Goal: Information Seeking & Learning: Check status

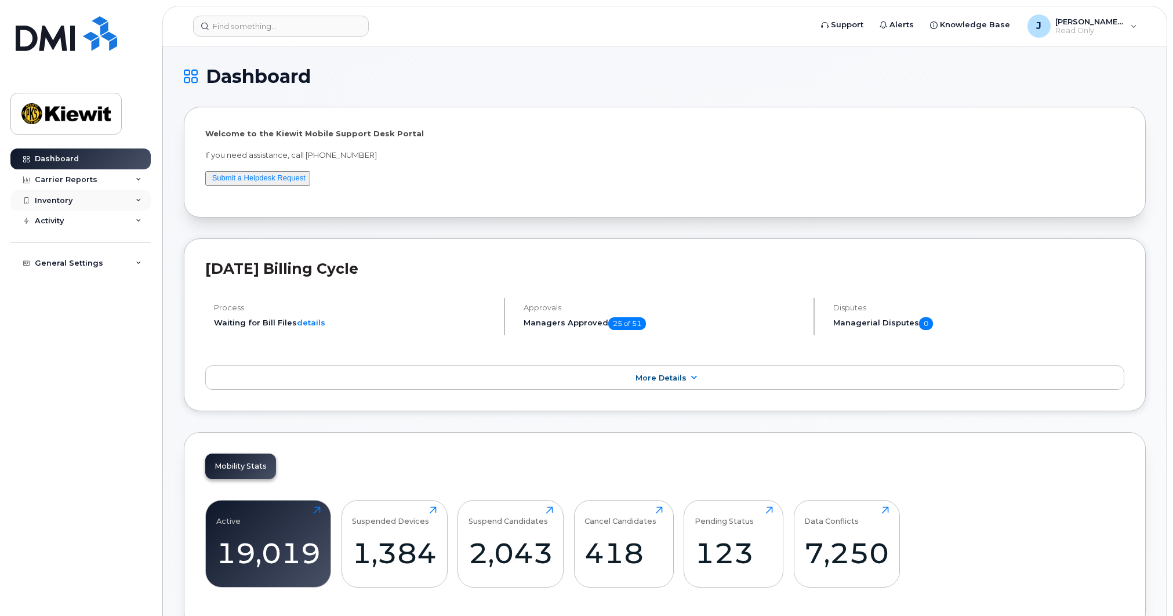
click at [70, 202] on div "Inventory" at bounding box center [54, 200] width 38 height 9
click at [74, 220] on div "Mobility Devices" at bounding box center [73, 221] width 66 height 10
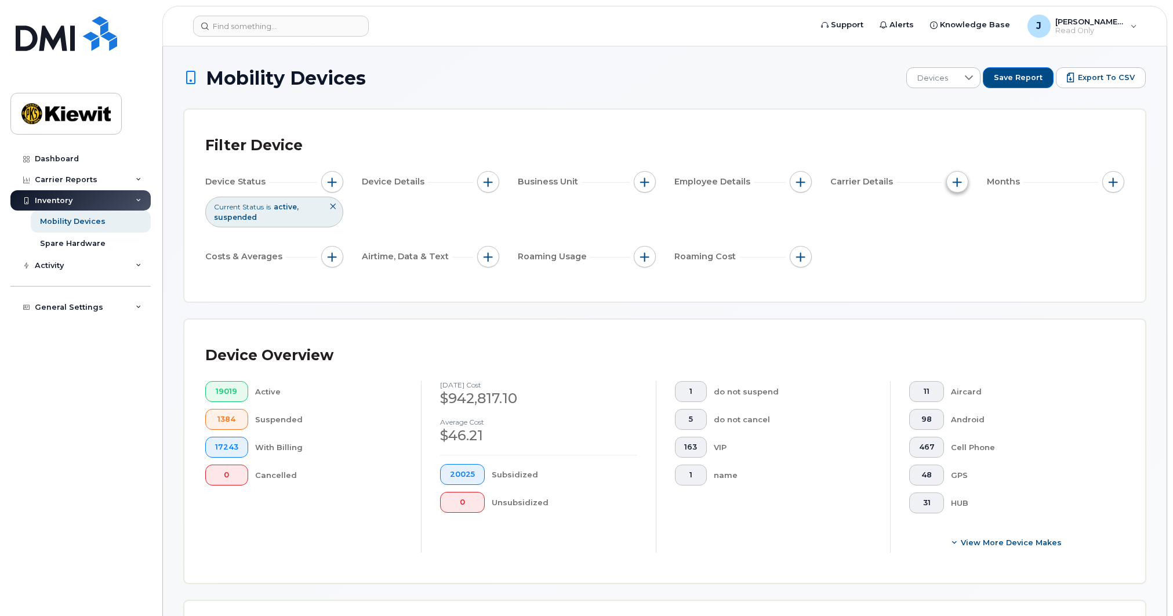
click at [955, 183] on span "button" at bounding box center [957, 181] width 9 height 9
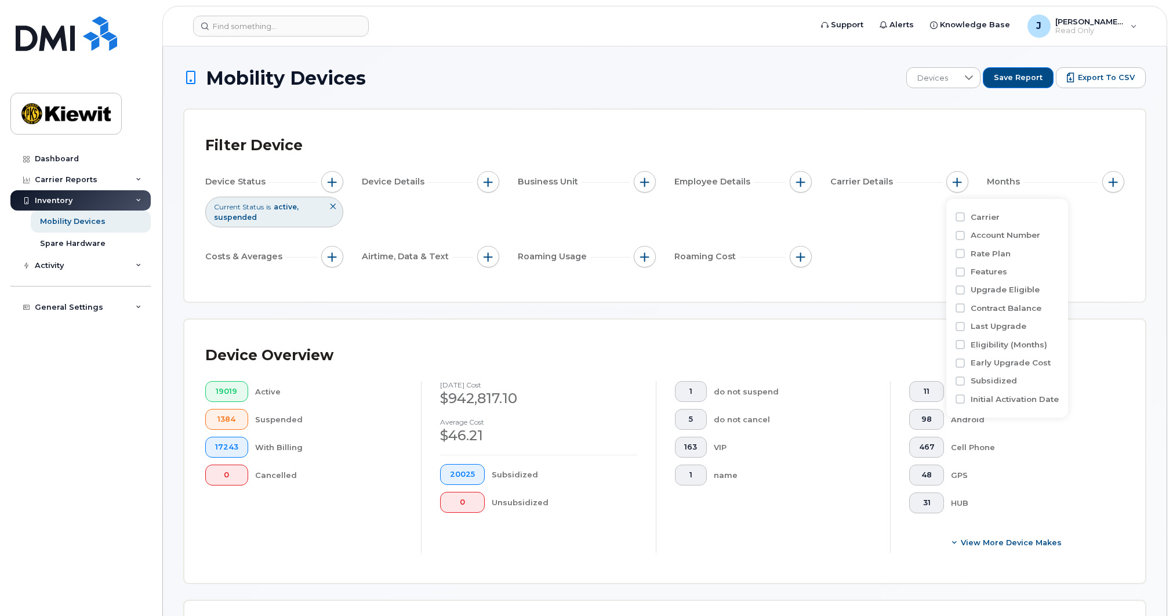
click at [976, 215] on label "Carrier" at bounding box center [985, 217] width 29 height 11
click at [965, 215] on input "Carrier" at bounding box center [960, 216] width 9 height 9
checkbox input "true"
click at [1010, 264] on div "empty" at bounding box center [1025, 265] width 104 height 20
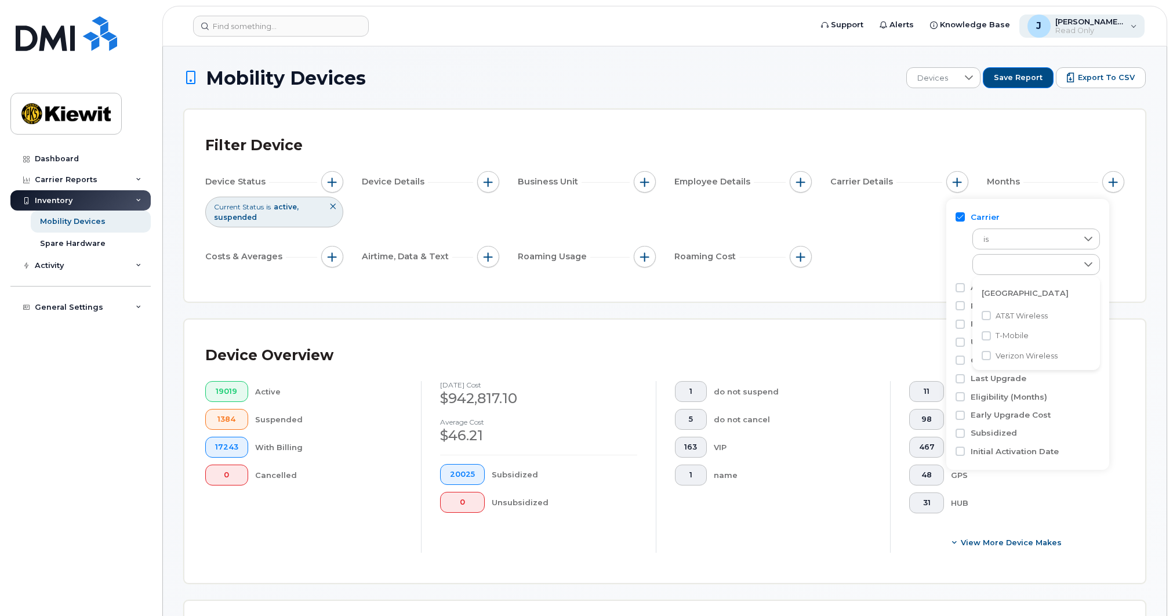
click at [1130, 26] on div "J Judson.SkoogSmith Read Only" at bounding box center [1083, 26] width 126 height 23
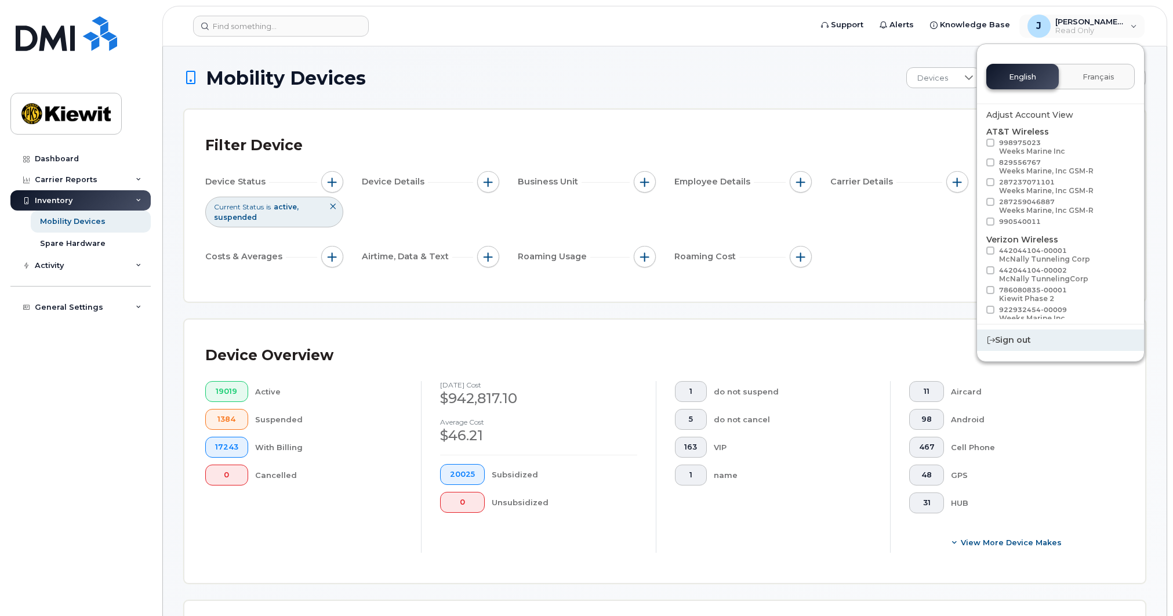
click at [1025, 336] on div "Sign out" at bounding box center [1060, 339] width 167 height 21
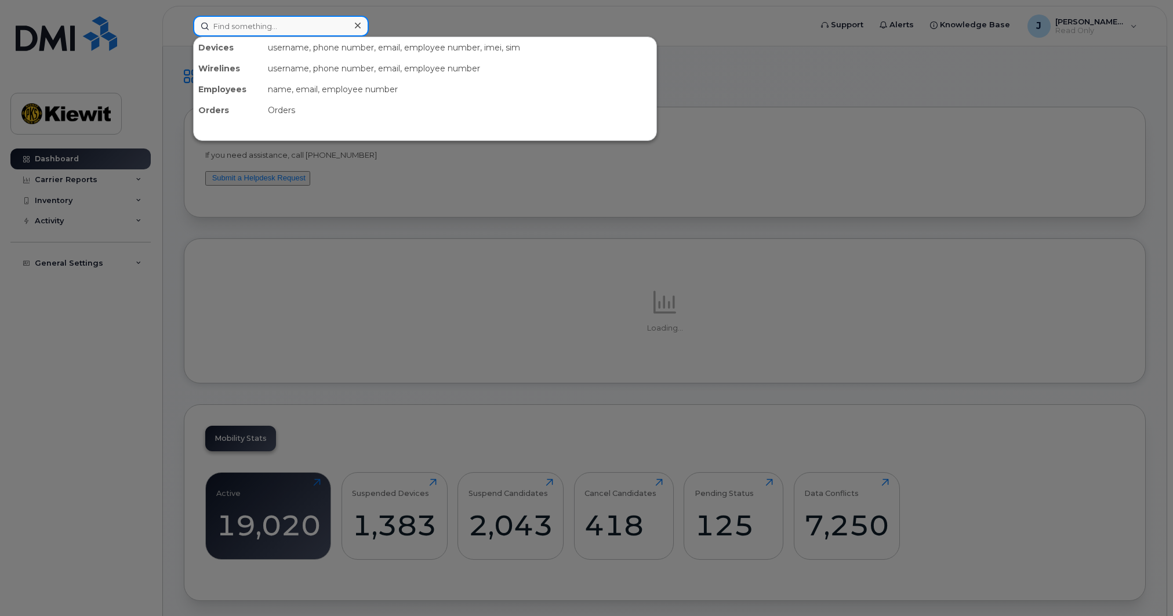
click at [297, 29] on input at bounding box center [281, 26] width 176 height 21
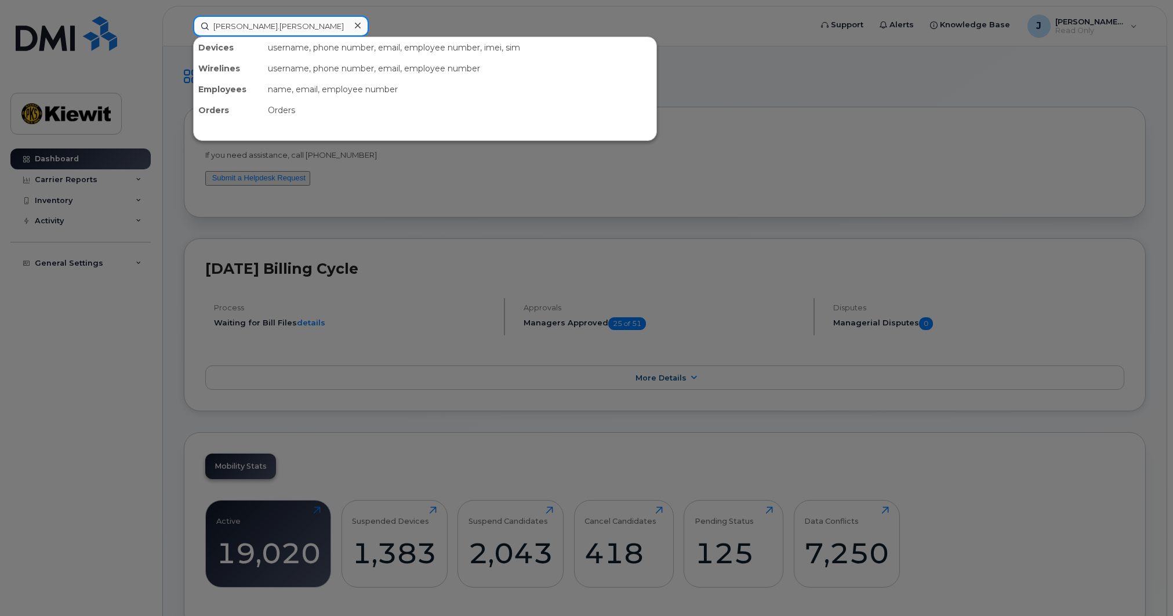
type input "tiffany.sanders"
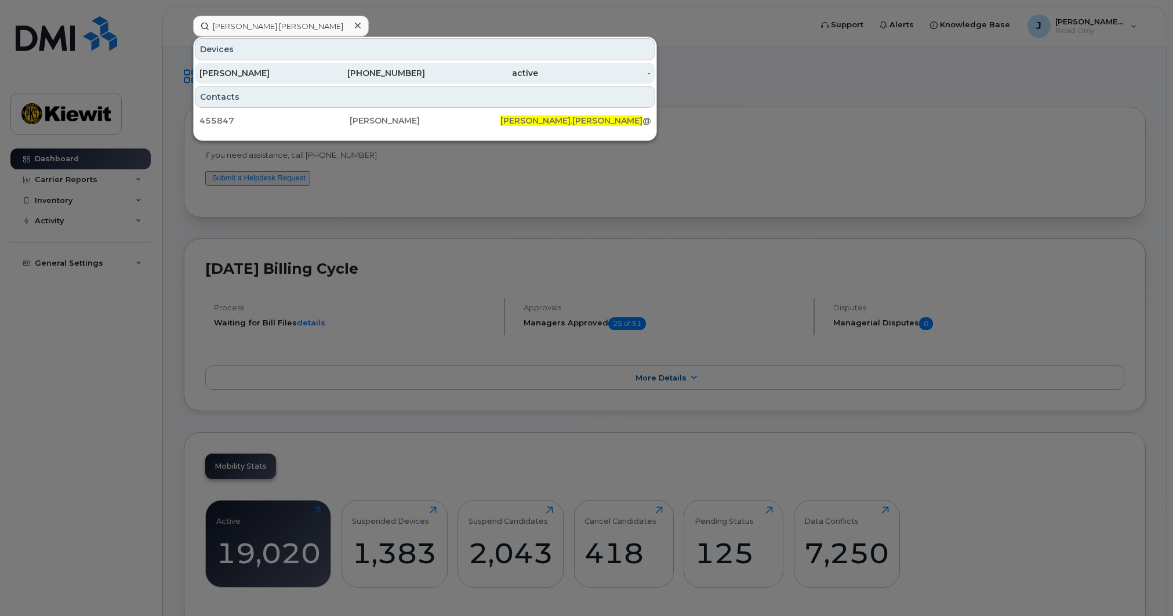
click at [298, 81] on div "[PERSON_NAME]" at bounding box center [256, 73] width 113 height 21
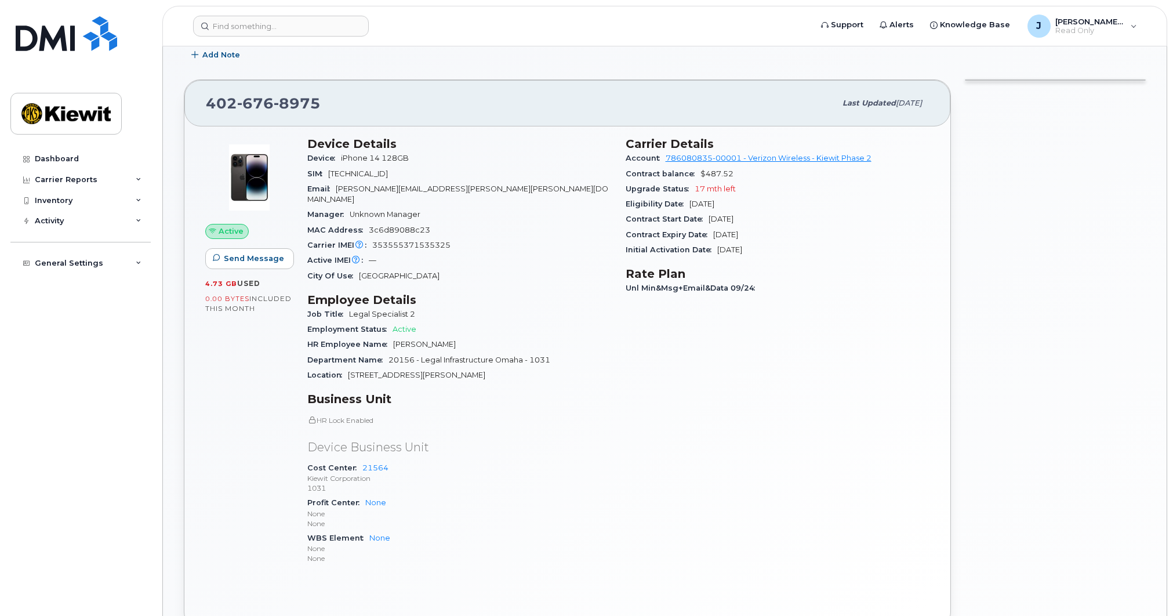
scroll to position [116, 0]
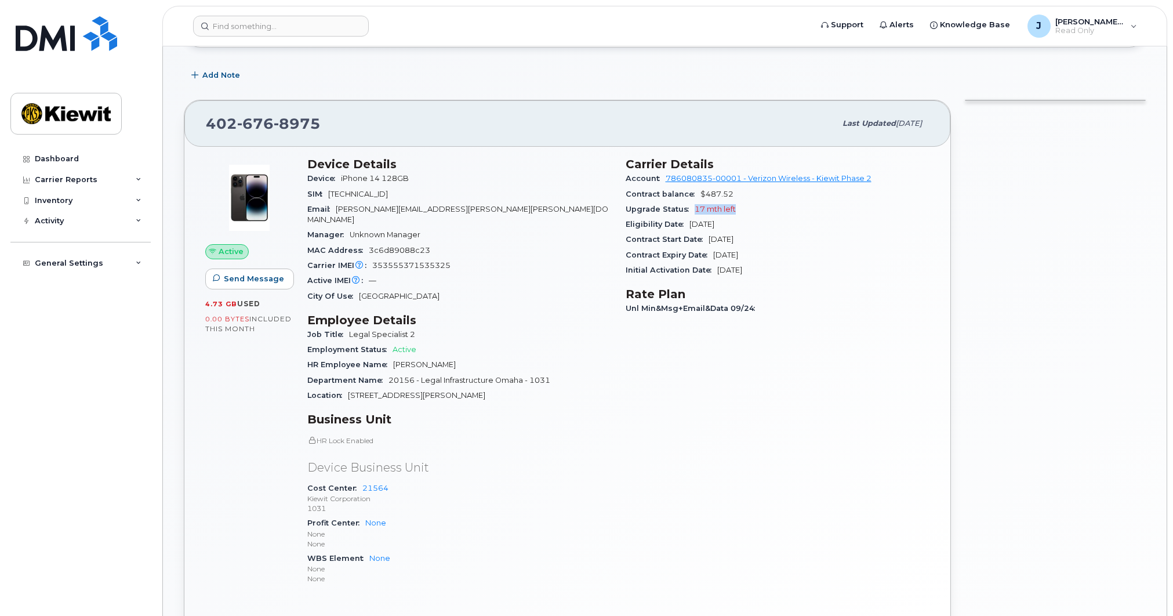
drag, startPoint x: 748, startPoint y: 213, endPoint x: 695, endPoint y: 215, distance: 52.2
click at [695, 215] on div "Upgrade Status 17 mth left" at bounding box center [778, 209] width 305 height 15
drag, startPoint x: 768, startPoint y: 241, endPoint x: 710, endPoint y: 243, distance: 58.0
click at [710, 243] on div "Contract Start Date [DATE]" at bounding box center [778, 239] width 305 height 15
drag, startPoint x: 348, startPoint y: 204, endPoint x: 470, endPoint y: 206, distance: 121.8
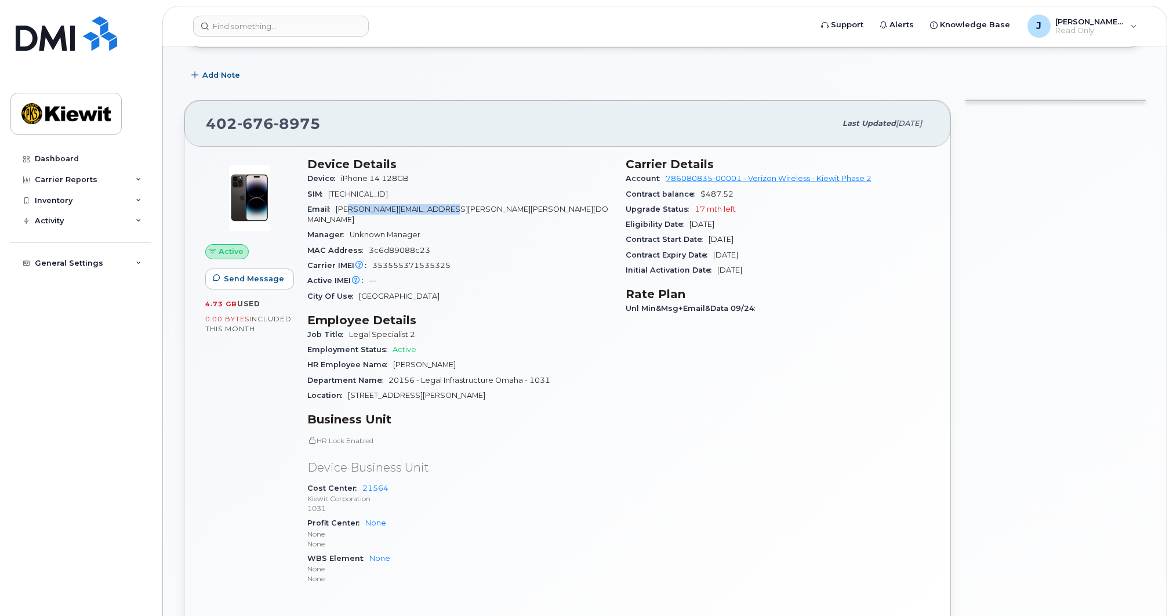
click at [470, 206] on div "Email [PERSON_NAME][EMAIL_ADDRESS][PERSON_NAME][PERSON_NAME][DOMAIN_NAME]" at bounding box center [459, 215] width 305 height 26
click at [482, 227] on div "Manager Unknown Manager" at bounding box center [459, 234] width 305 height 15
drag, startPoint x: 342, startPoint y: 178, endPoint x: 419, endPoint y: 177, distance: 77.7
click at [419, 177] on div "Device iPhone 14 128GB" at bounding box center [459, 178] width 305 height 15
click at [536, 200] on div "SIM [TECHNICAL_ID]" at bounding box center [459, 194] width 305 height 15
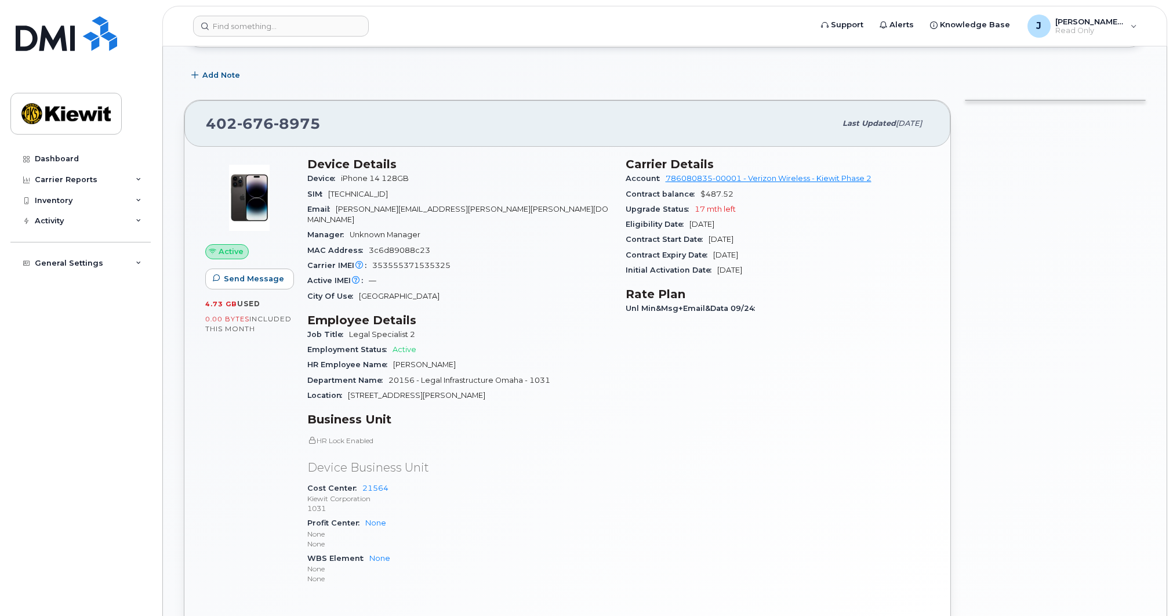
drag, startPoint x: 777, startPoint y: 240, endPoint x: 709, endPoint y: 239, distance: 67.3
click at [709, 239] on div "Contract Start Date [DATE]" at bounding box center [778, 239] width 305 height 15
click at [823, 288] on h3 "Rate Plan" at bounding box center [778, 294] width 305 height 14
drag, startPoint x: 778, startPoint y: 236, endPoint x: 624, endPoint y: 240, distance: 154.3
click at [624, 240] on div "Carrier Details Account 786080835-00001 - Verizon Wireless - [PERSON_NAME] Phas…" at bounding box center [778, 376] width 318 height 452
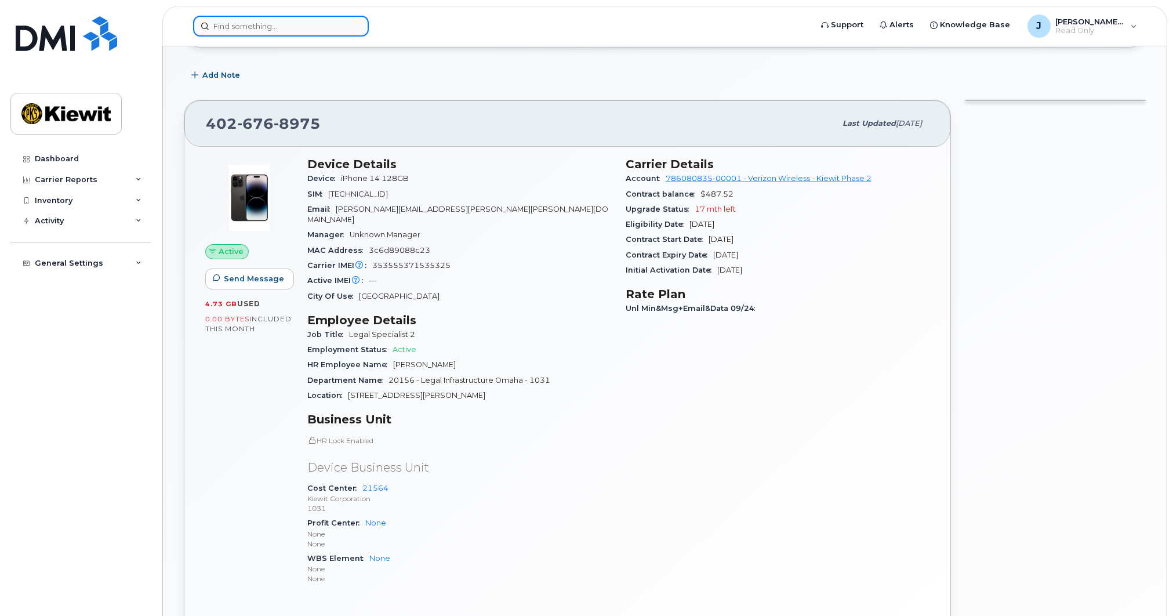
click at [252, 20] on input at bounding box center [281, 26] width 176 height 21
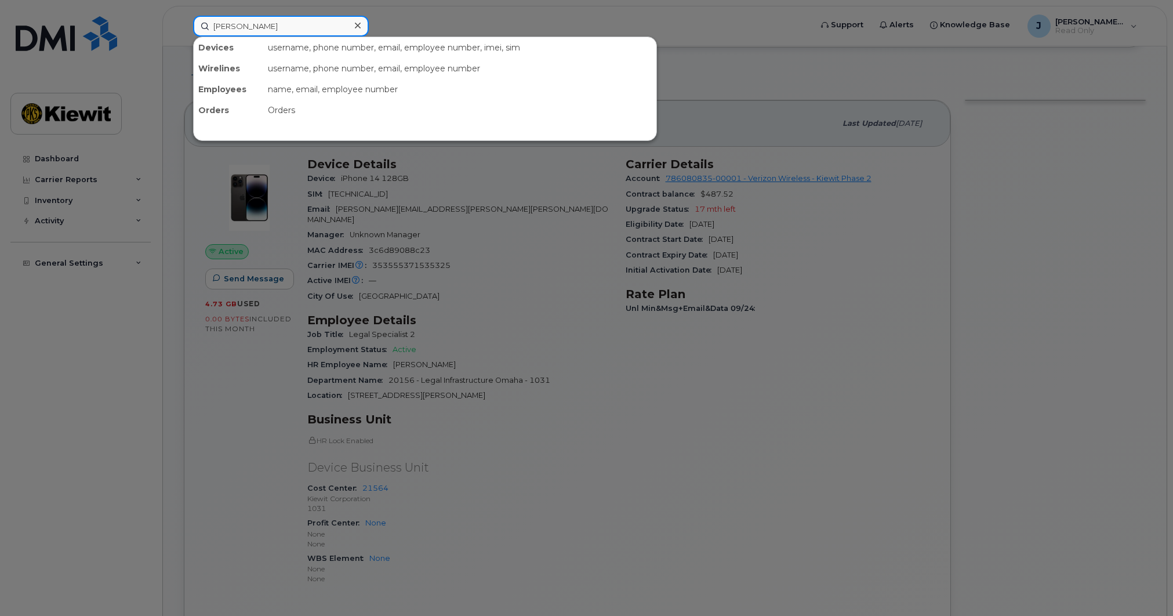
type input "[PERSON_NAME]"
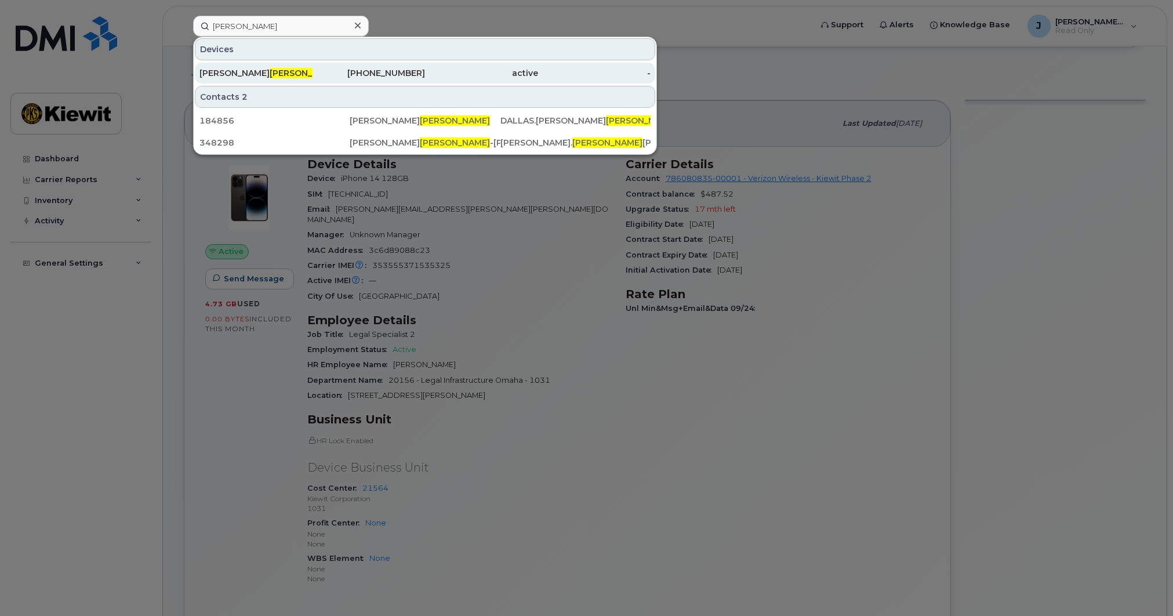
click at [270, 73] on span "[PERSON_NAME]" at bounding box center [305, 73] width 70 height 10
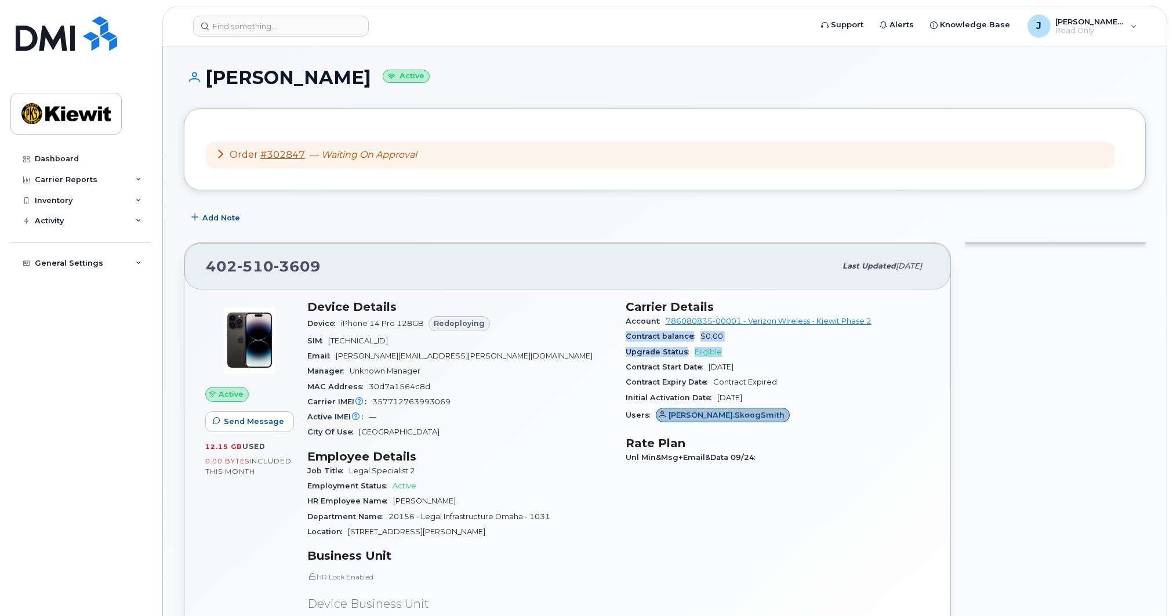
drag, startPoint x: 765, startPoint y: 350, endPoint x: 619, endPoint y: 348, distance: 146.2
click at [620, 344] on div "Carrier Details Account 786080835-00001 - Verizon Wireless - Kiewit Phase 2 Con…" at bounding box center [778, 515] width 318 height 445
click at [772, 351] on div "Upgrade Status Eligible" at bounding box center [778, 352] width 305 height 15
click at [757, 353] on div "Upgrade Status Eligible" at bounding box center [778, 352] width 305 height 15
drag, startPoint x: 740, startPoint y: 351, endPoint x: 627, endPoint y: 352, distance: 112.5
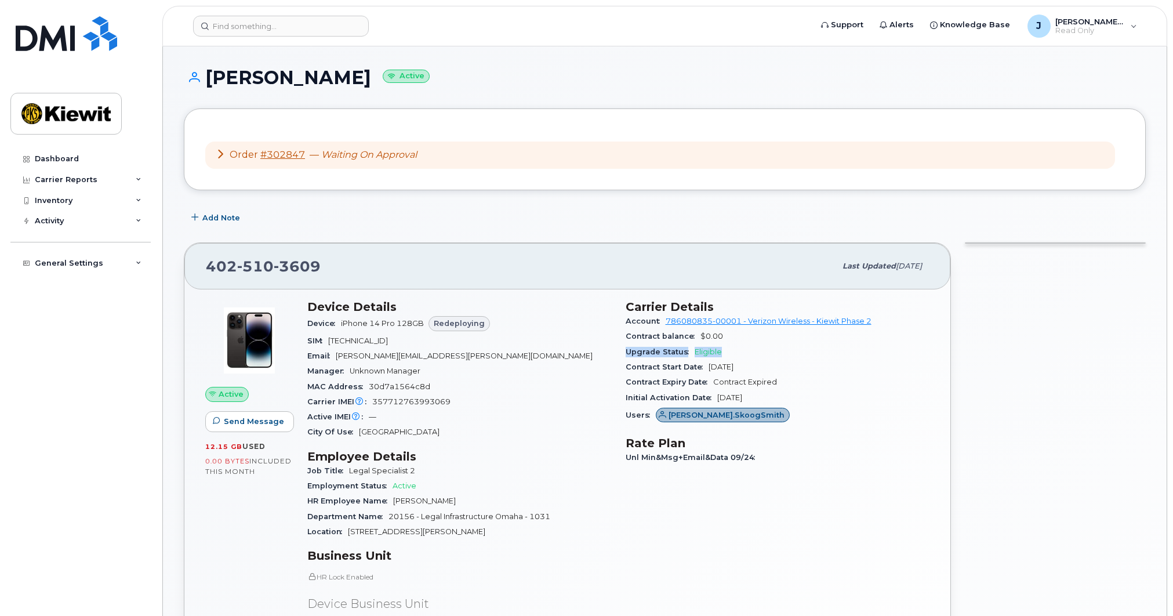
click at [627, 352] on div "Upgrade Status Eligible" at bounding box center [778, 352] width 305 height 15
click at [891, 372] on div "Contract Start Date Jan 24, 2023" at bounding box center [778, 367] width 305 height 15
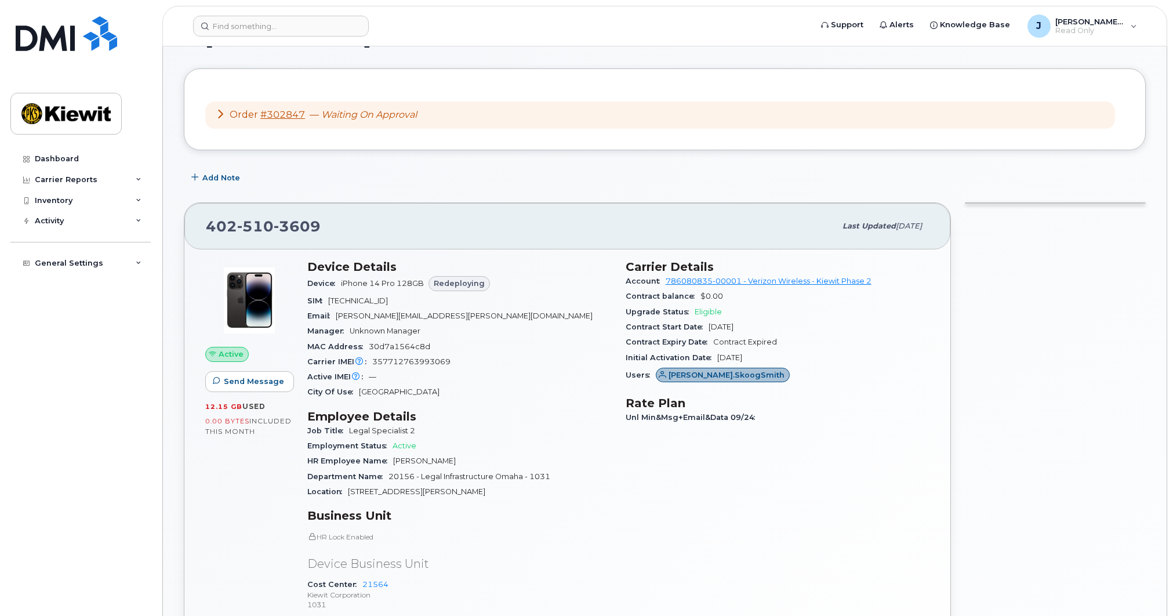
scroll to position [58, 0]
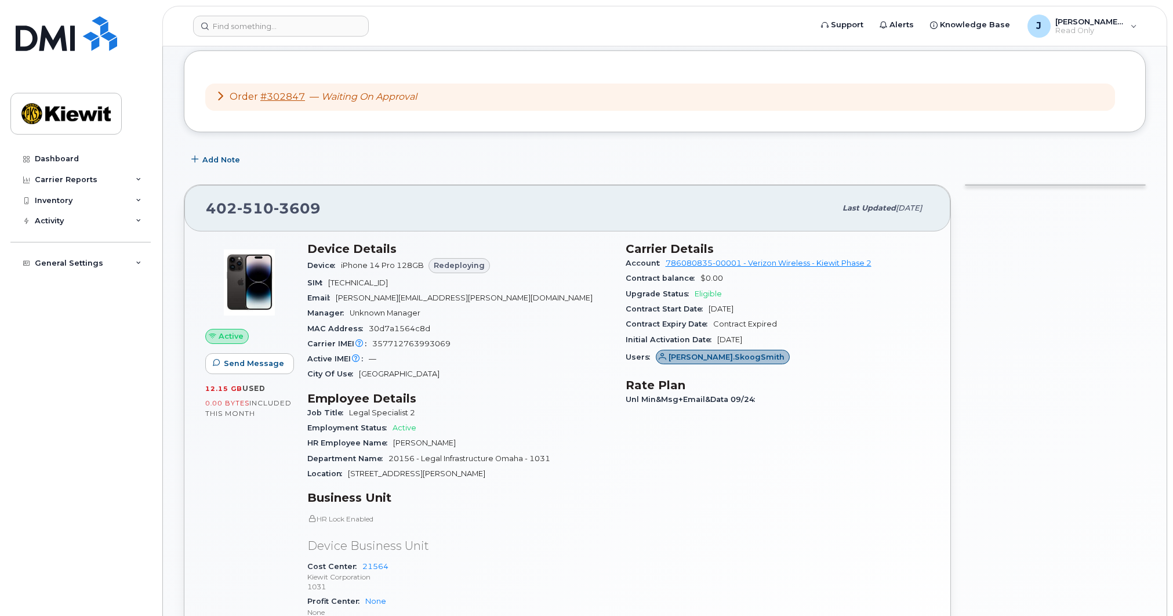
click at [781, 306] on div "Contract Start Date Jan 24, 2023" at bounding box center [778, 309] width 305 height 15
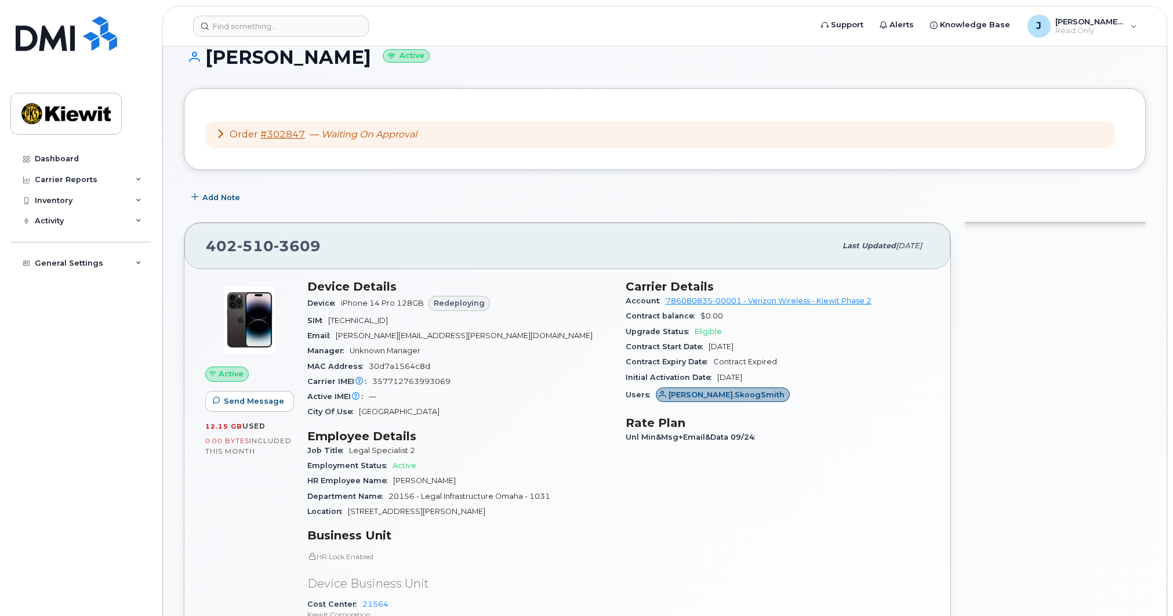
scroll to position [0, 0]
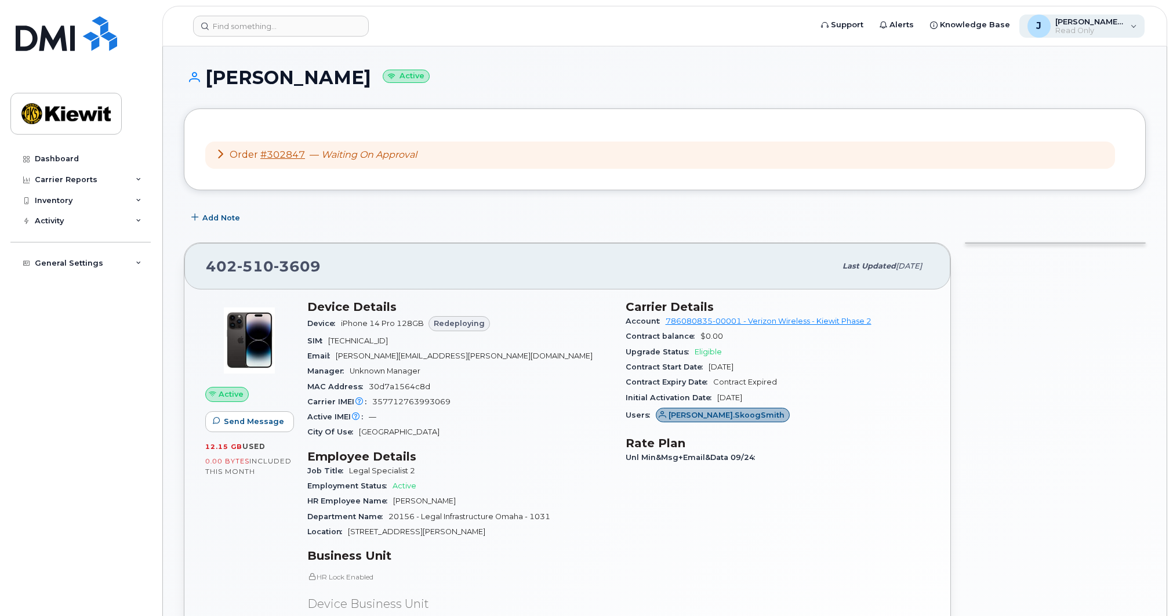
click at [1121, 28] on span "Read Only" at bounding box center [1091, 30] width 70 height 9
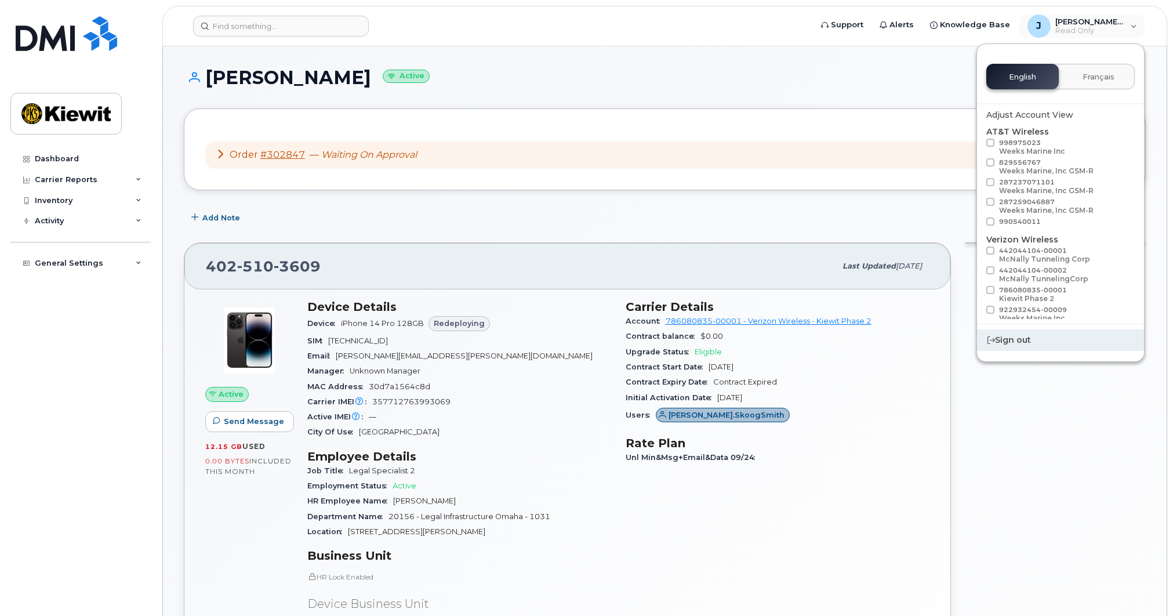
click at [1020, 345] on div "Sign out" at bounding box center [1060, 339] width 167 height 21
